Goal: Obtain resource: Obtain resource

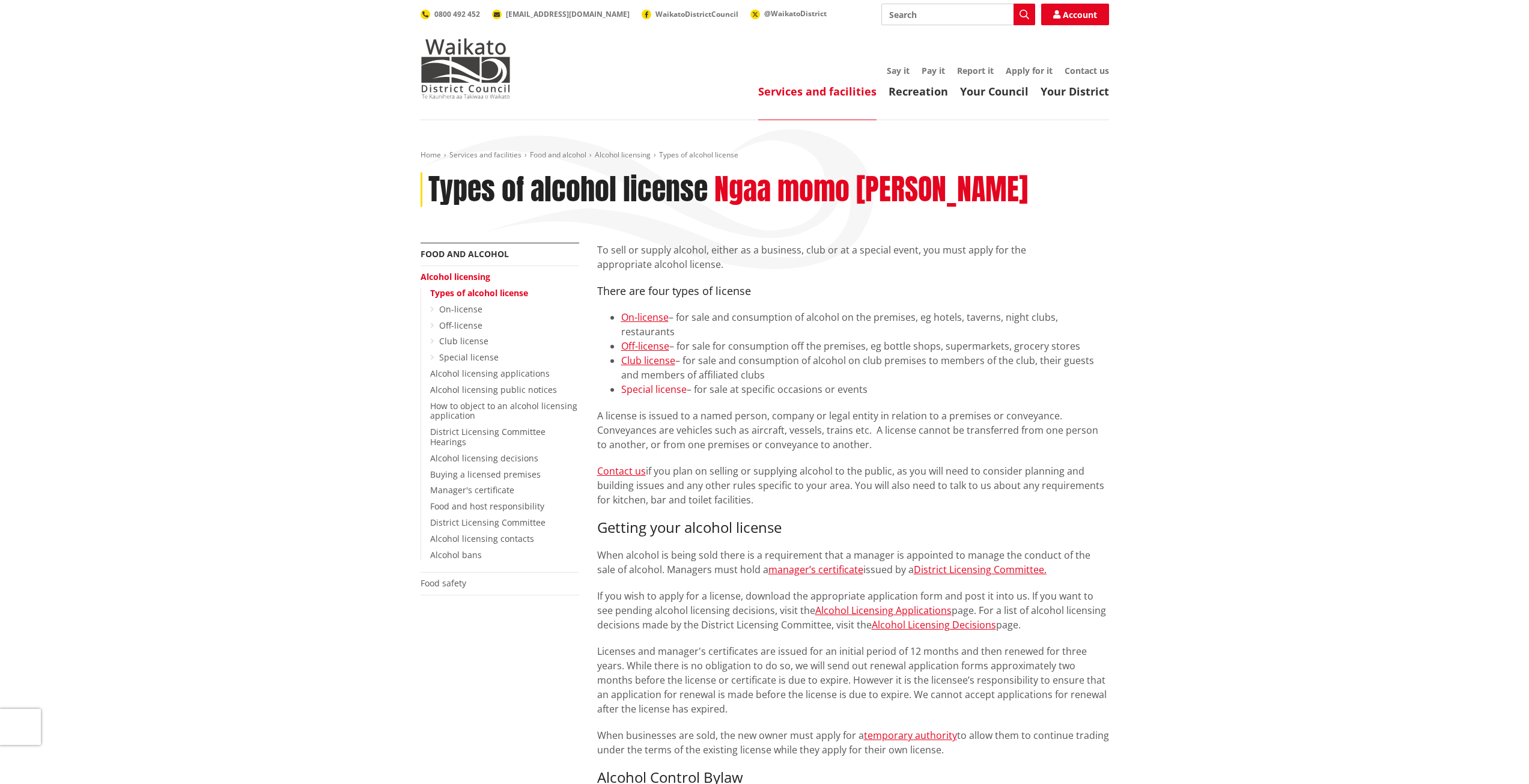
click at [661, 382] on link "Special license" at bounding box center [654, 388] width 66 height 13
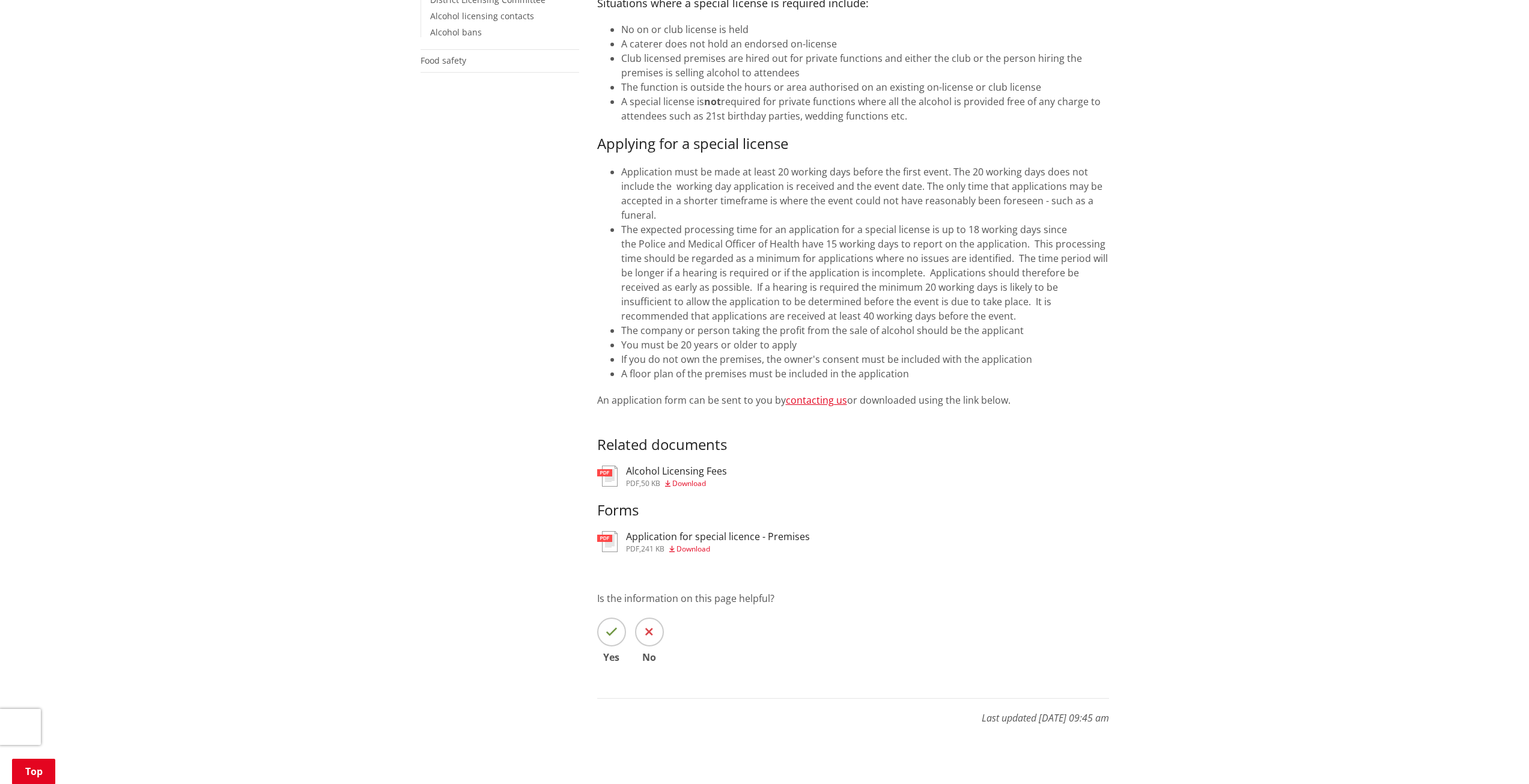
scroll to position [540, 0]
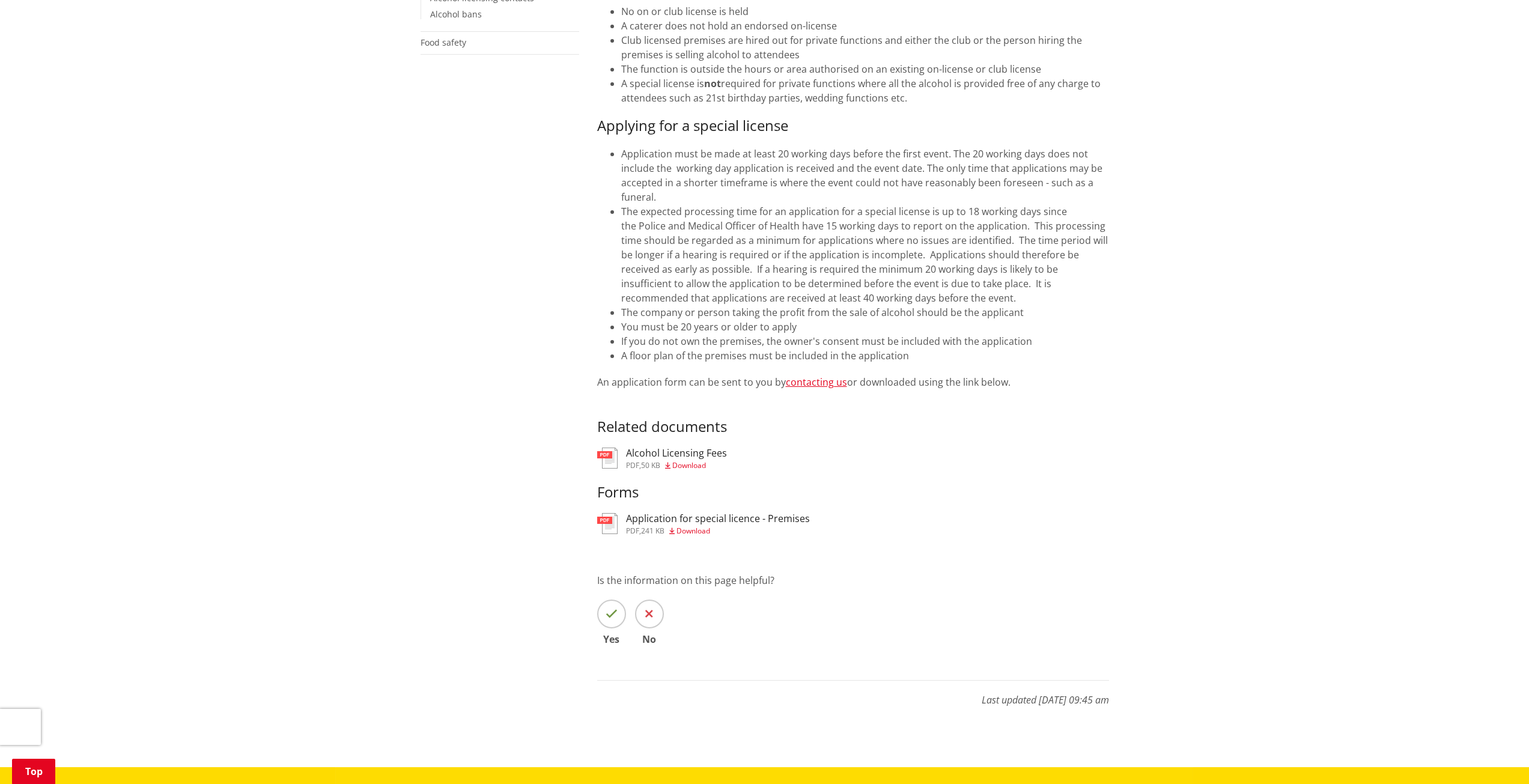
click at [694, 525] on span "Download" at bounding box center [694, 530] width 34 height 10
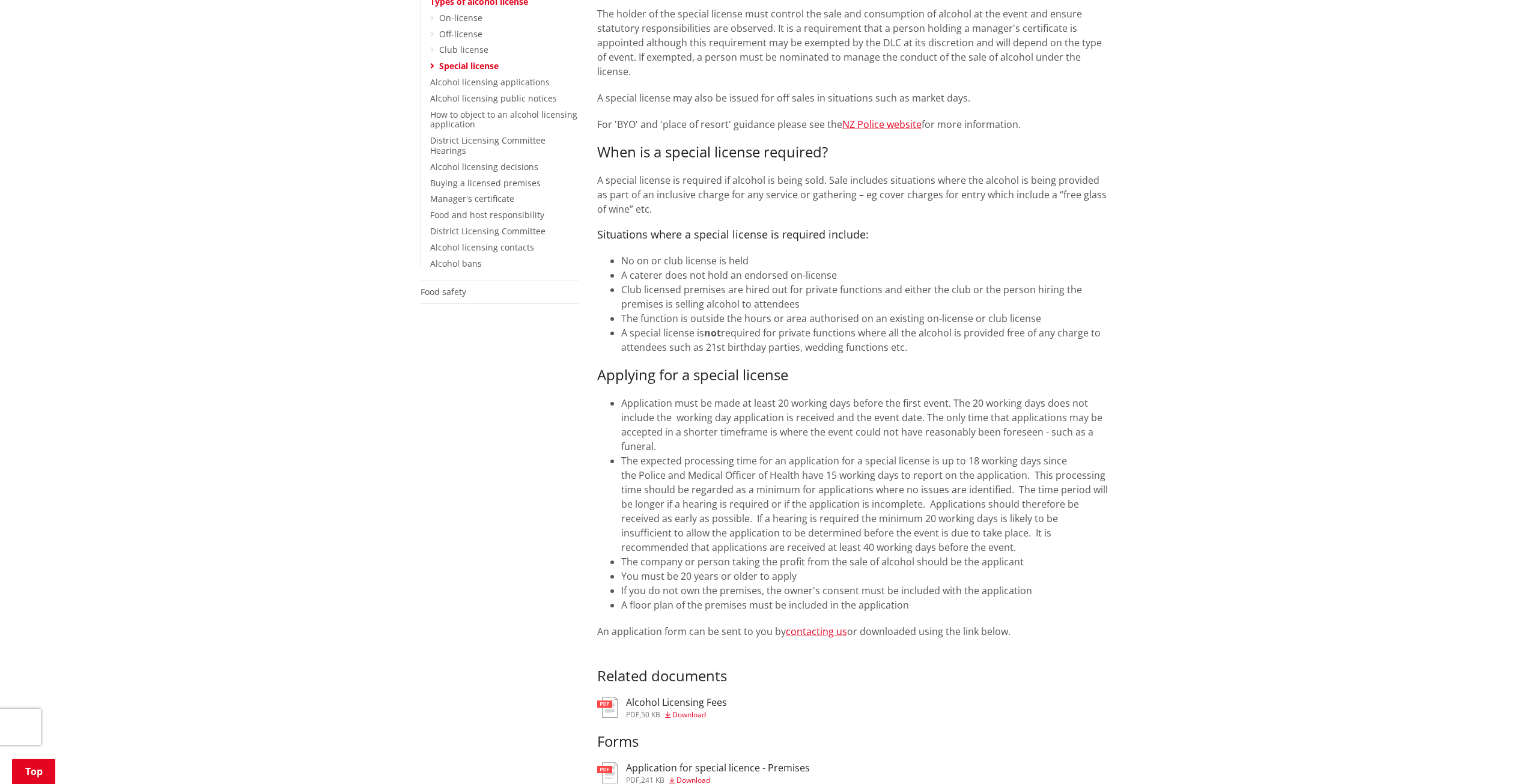
scroll to position [300, 0]
